Goal: Transaction & Acquisition: Purchase product/service

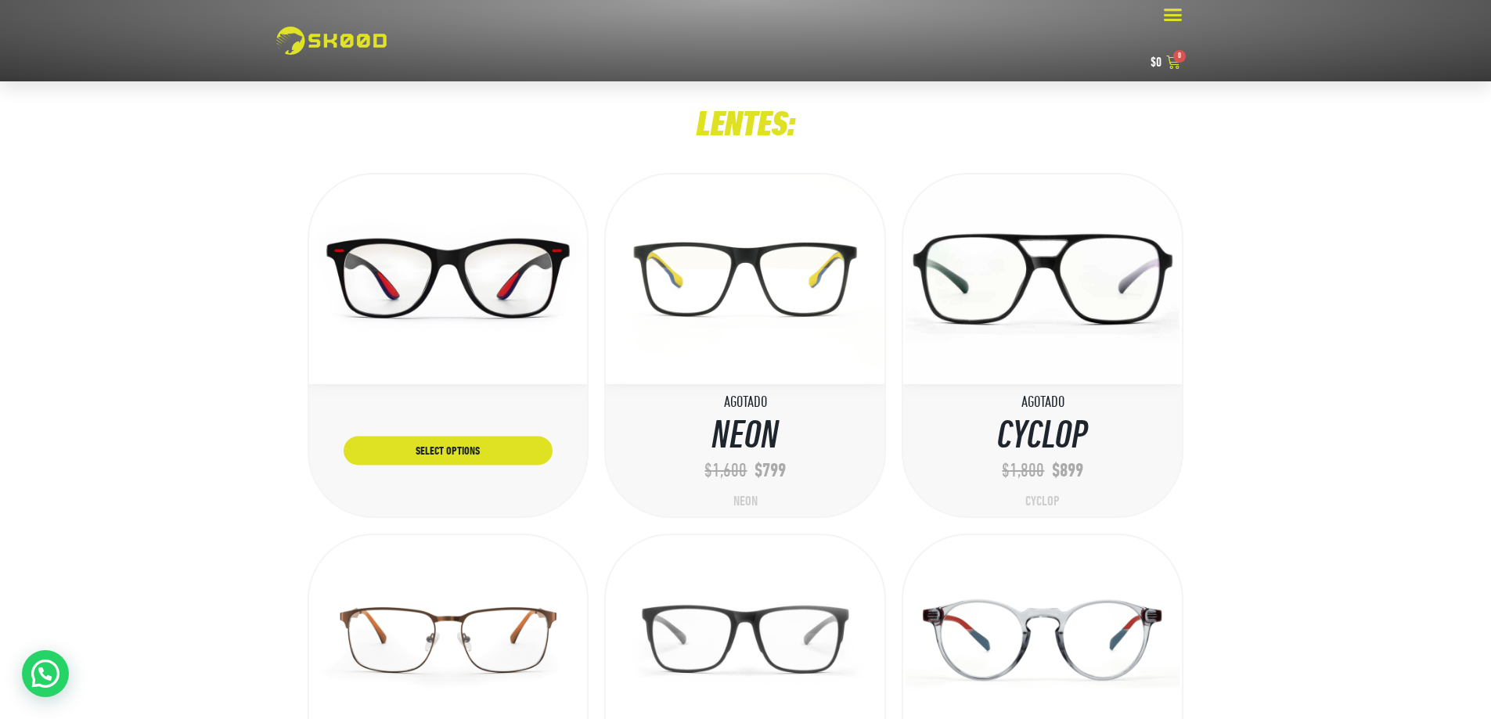
click at [432, 261] on img at bounding box center [449, 279] width 274 height 205
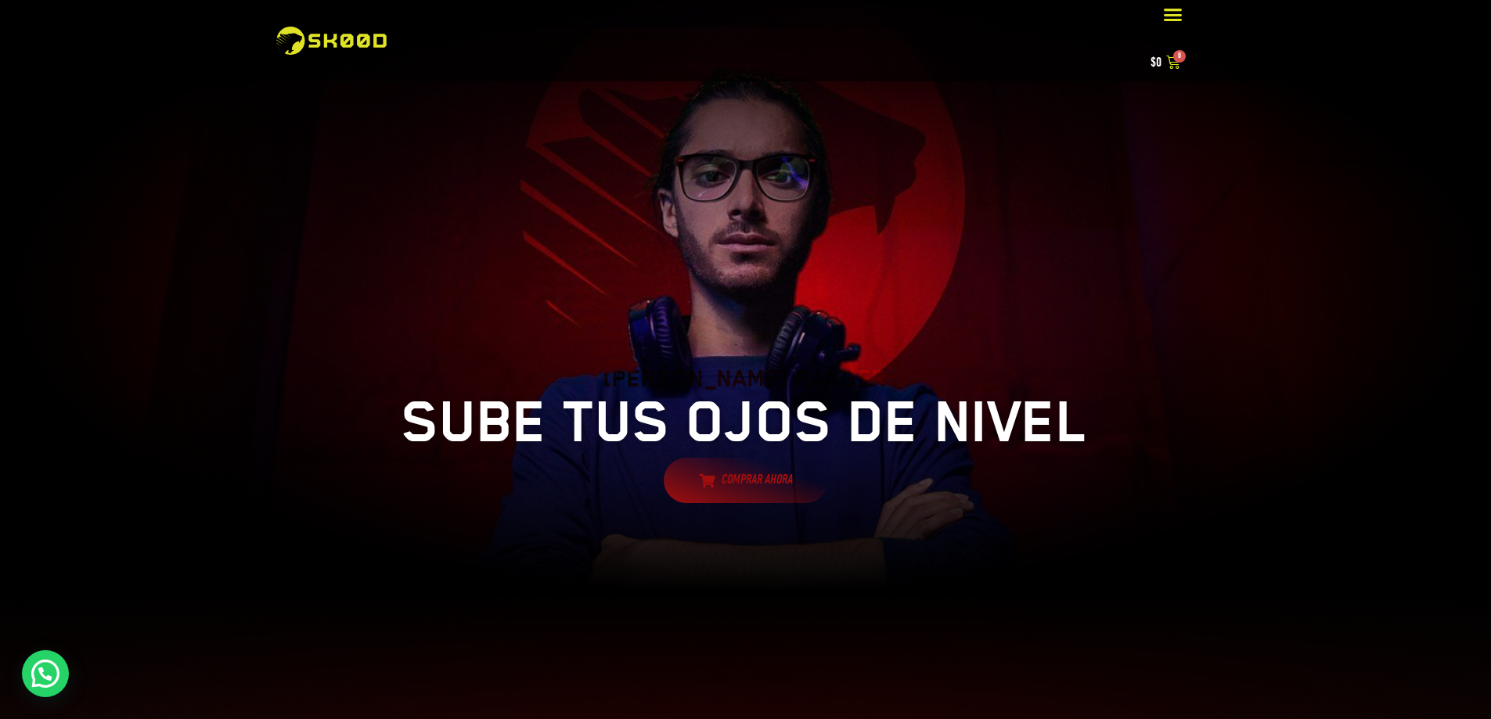
click at [1227, 261] on div at bounding box center [745, 287] width 1491 height 611
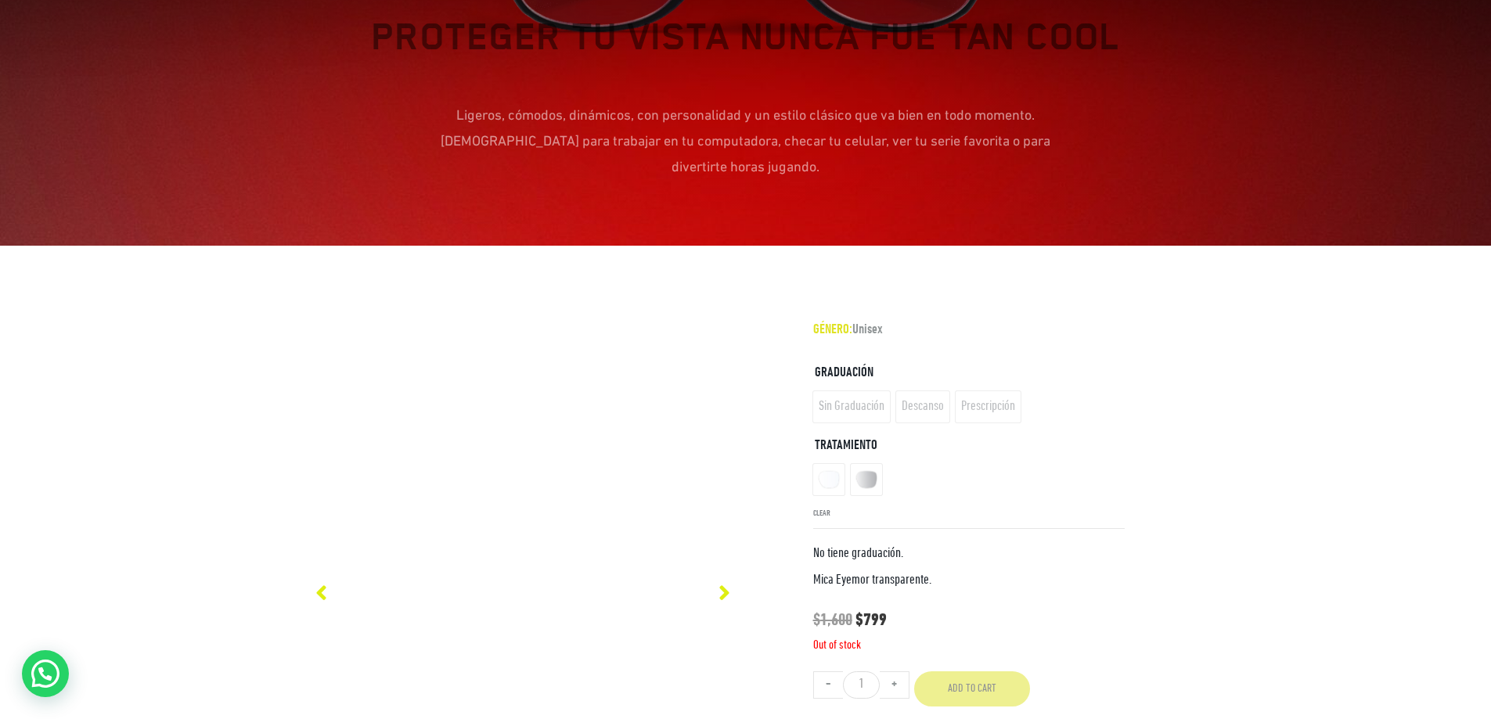
scroll to position [980, 0]
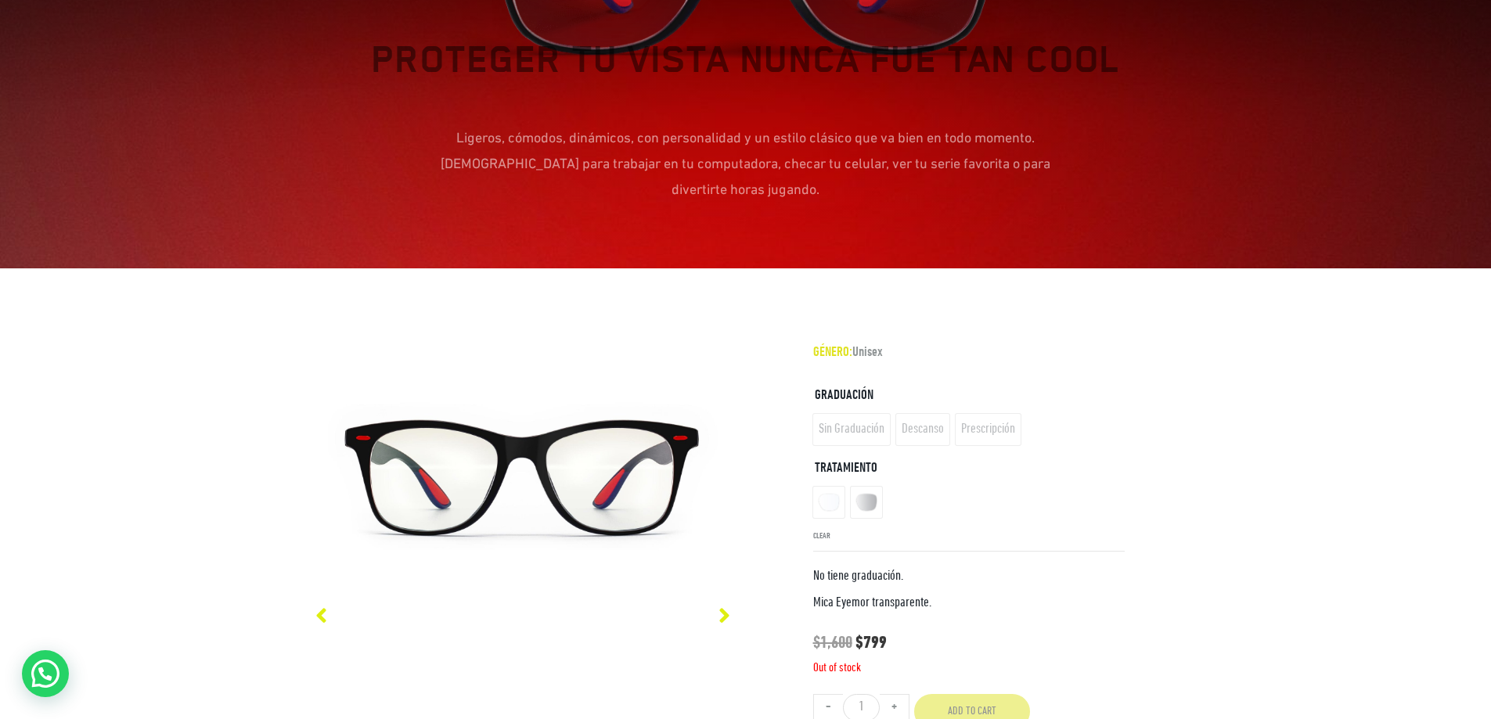
click at [836, 484] on ul "Tratamiento" at bounding box center [969, 503] width 312 height 38
click at [867, 484] on ul "Tratamiento" at bounding box center [969, 503] width 312 height 38
click at [859, 564] on p "No tiene graduación. Mica Eyemor transparente." at bounding box center [969, 590] width 312 height 52
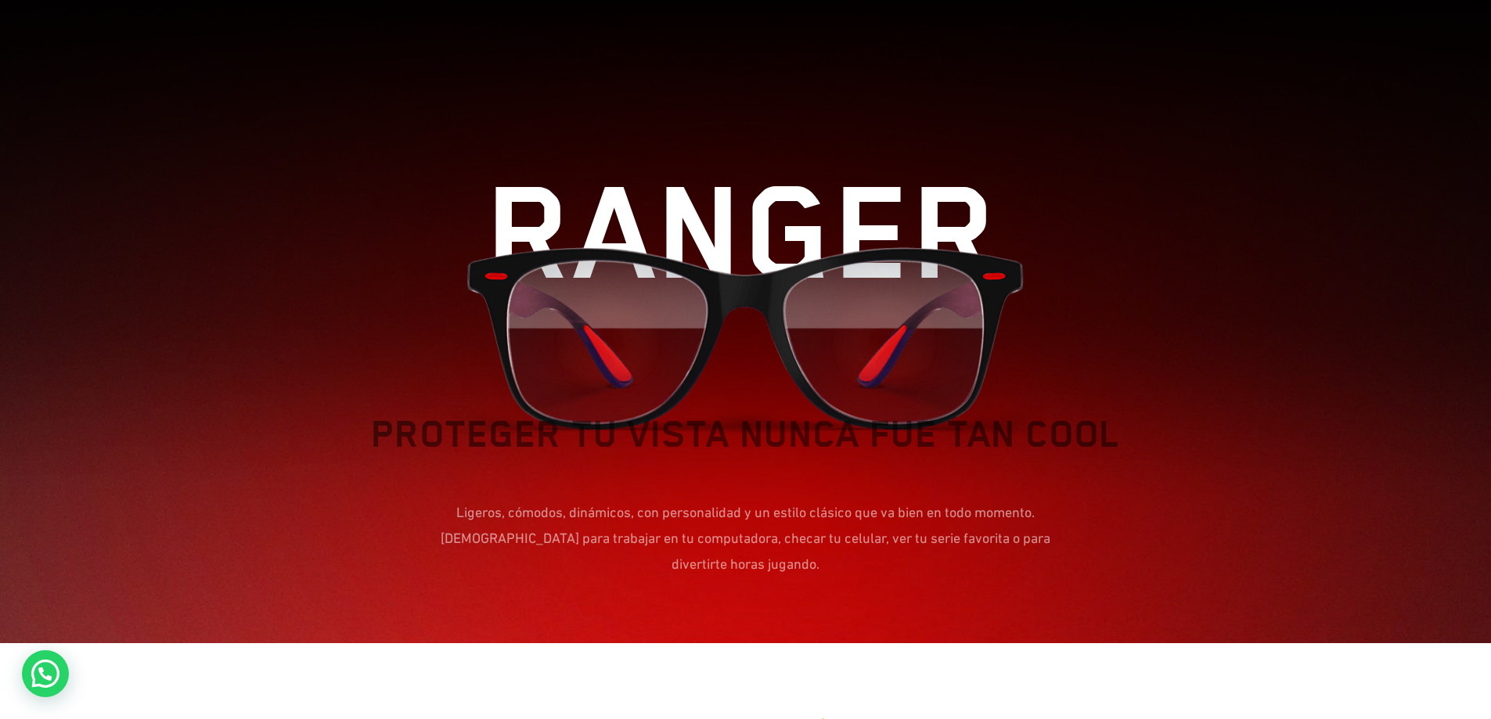
scroll to position [0, 0]
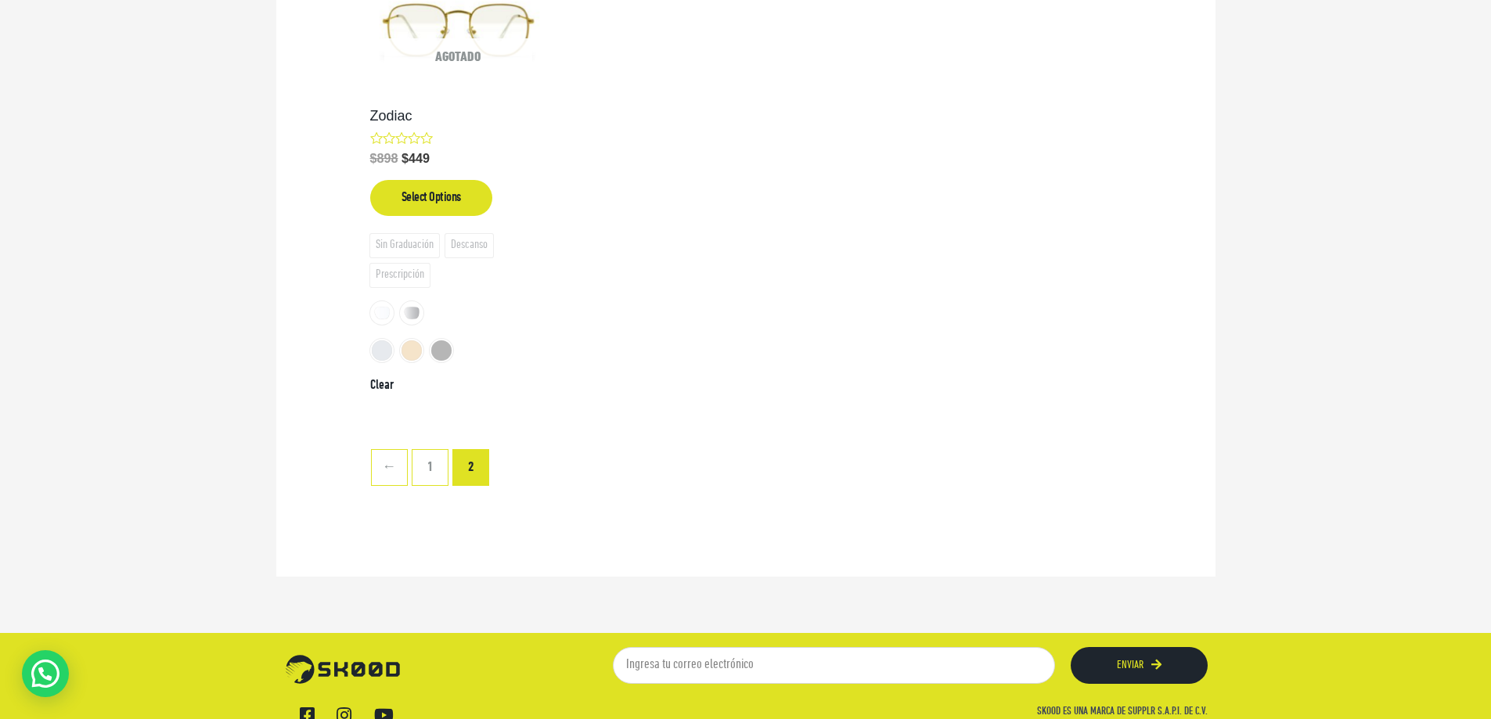
scroll to position [360, 0]
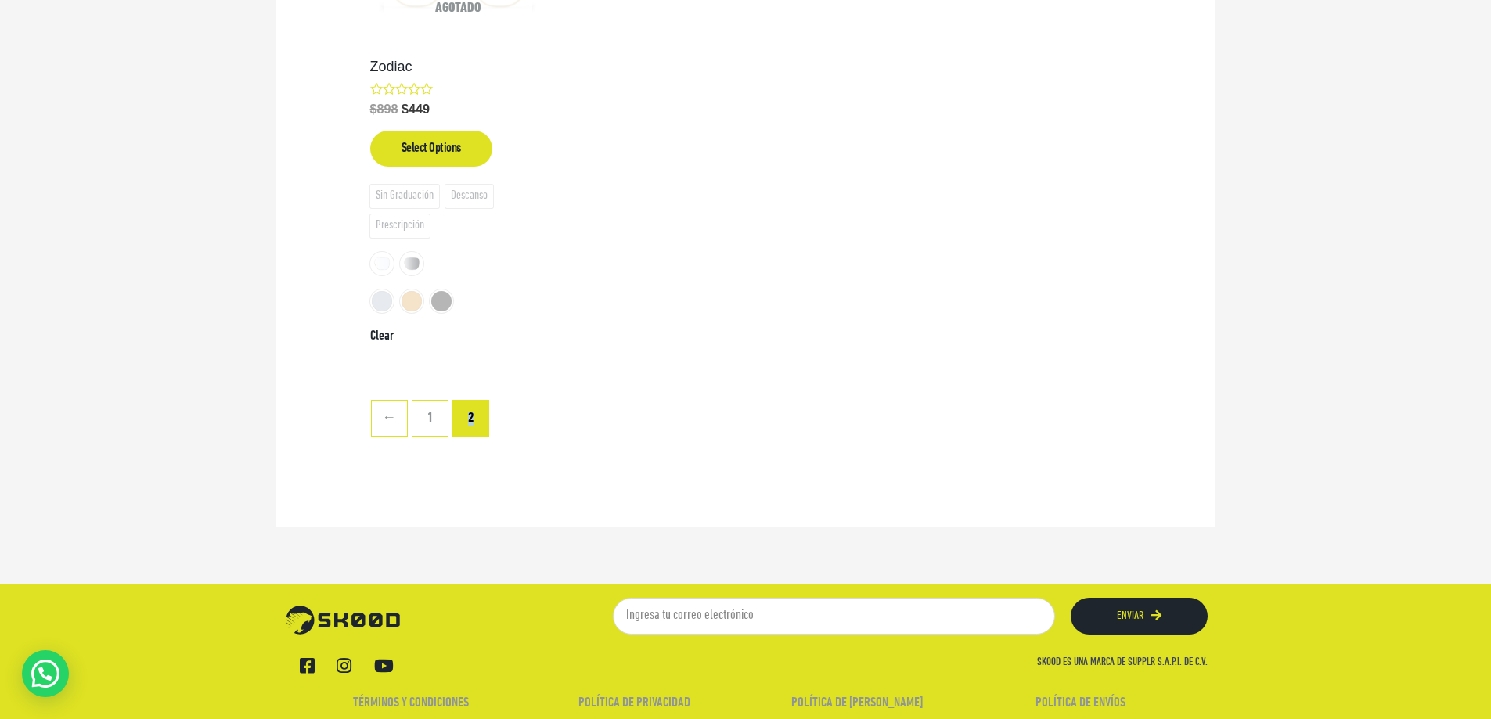
click at [470, 425] on span "2" at bounding box center [470, 418] width 35 height 35
click at [442, 431] on link "1" at bounding box center [430, 418] width 35 height 35
